Goal: Task Accomplishment & Management: Use online tool/utility

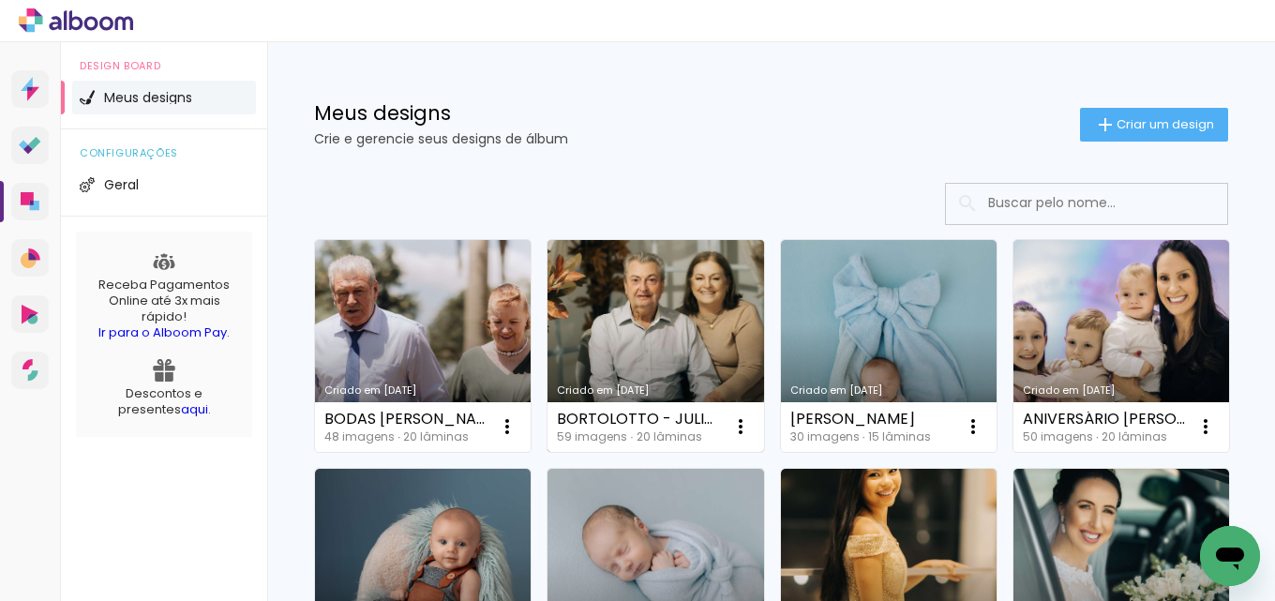
click at [705, 337] on link "Criado em [DATE]" at bounding box center [655, 346] width 216 height 212
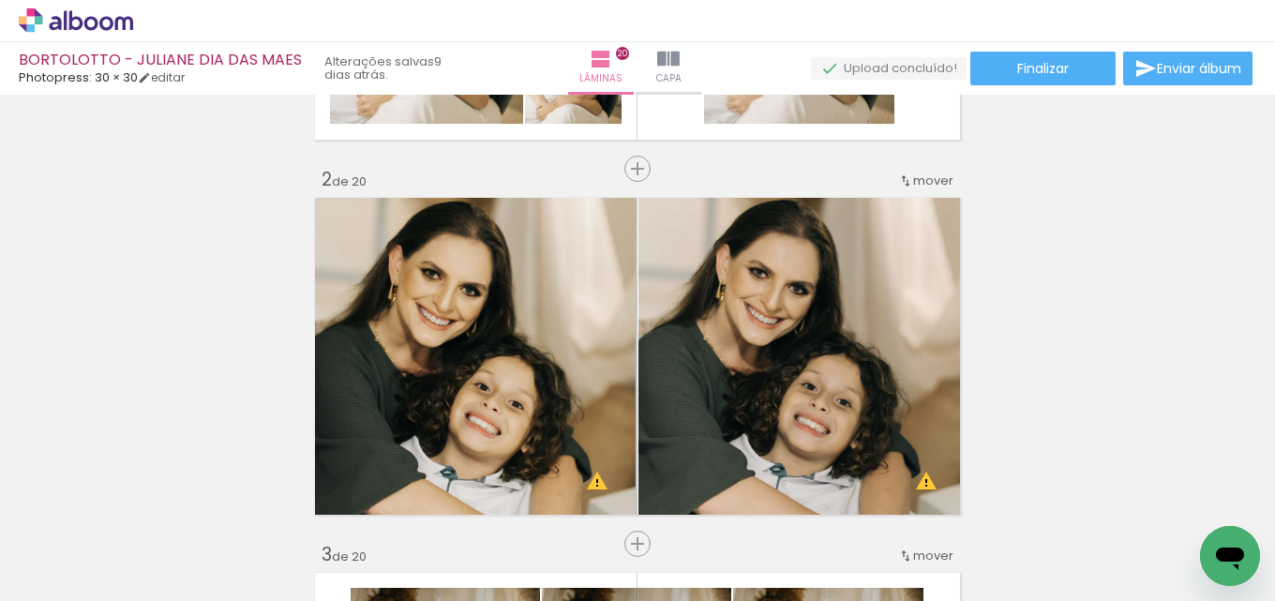
scroll to position [375, 0]
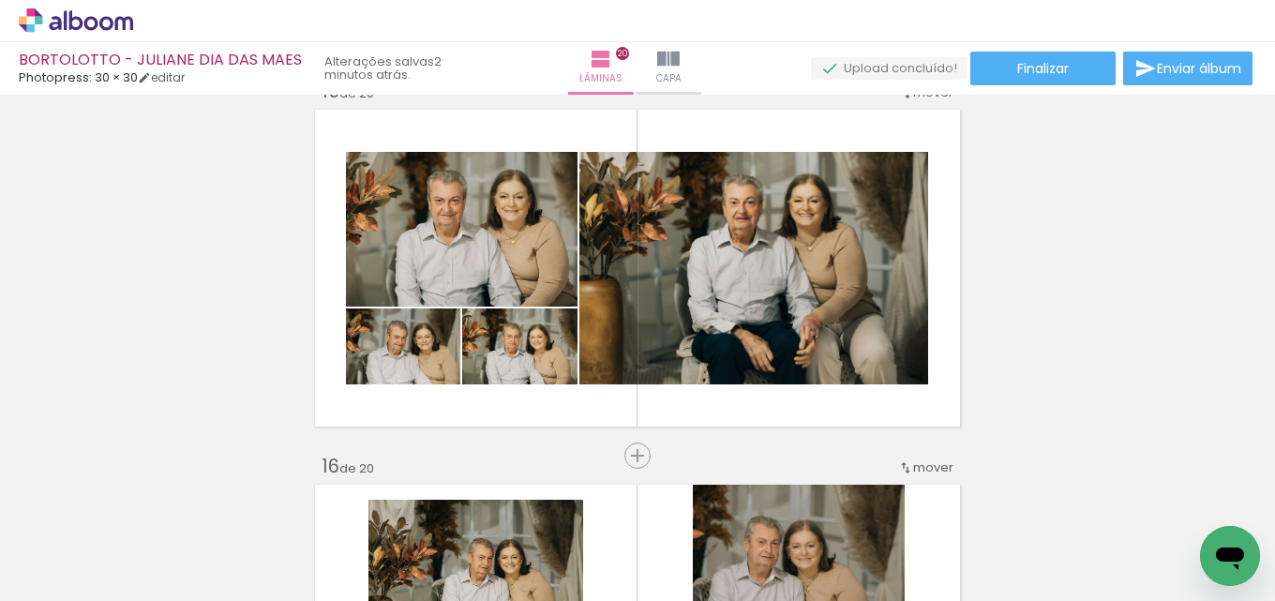
scroll to position [5272, 0]
